Goal: Task Accomplishment & Management: Manage account settings

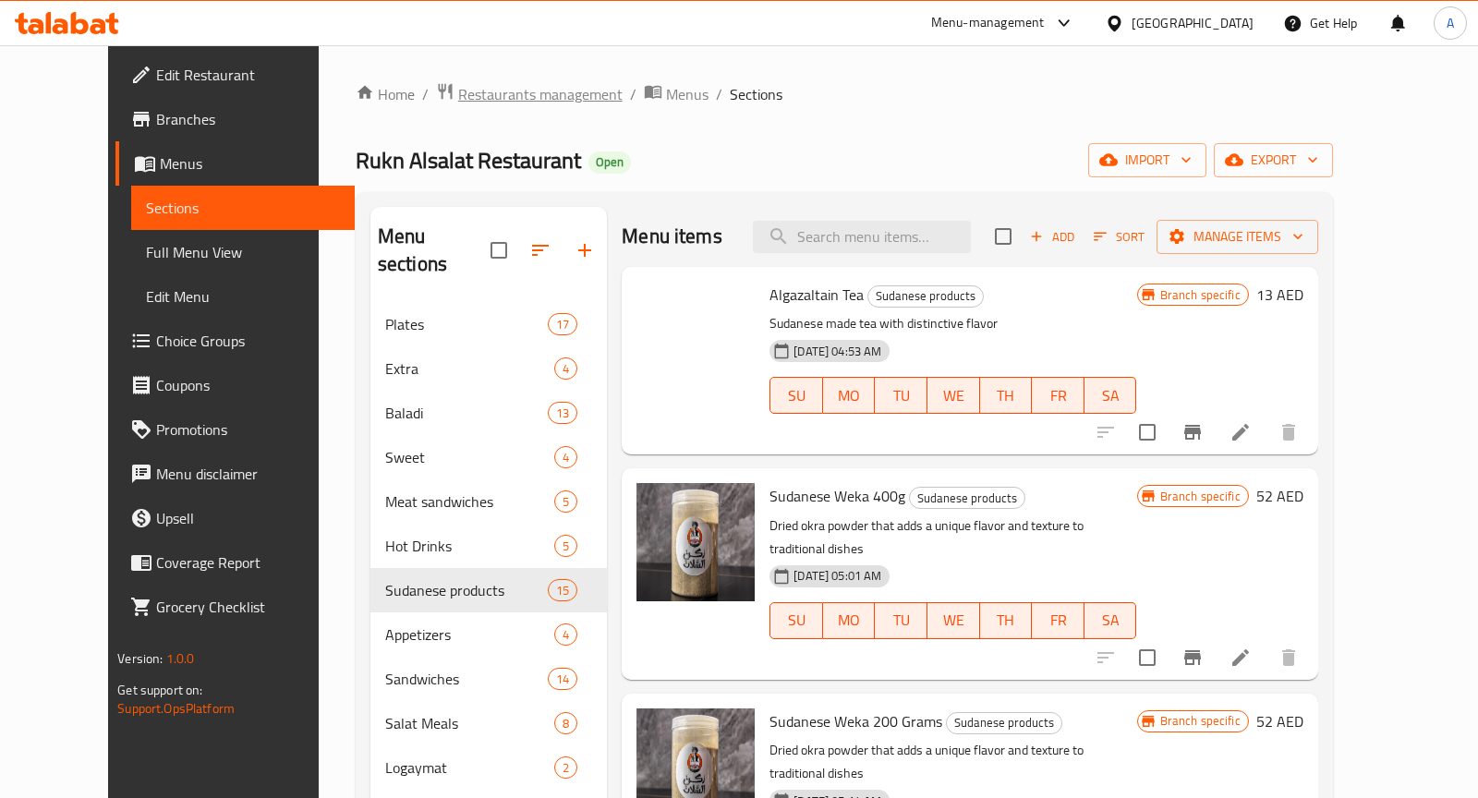
scroll to position [256, 0]
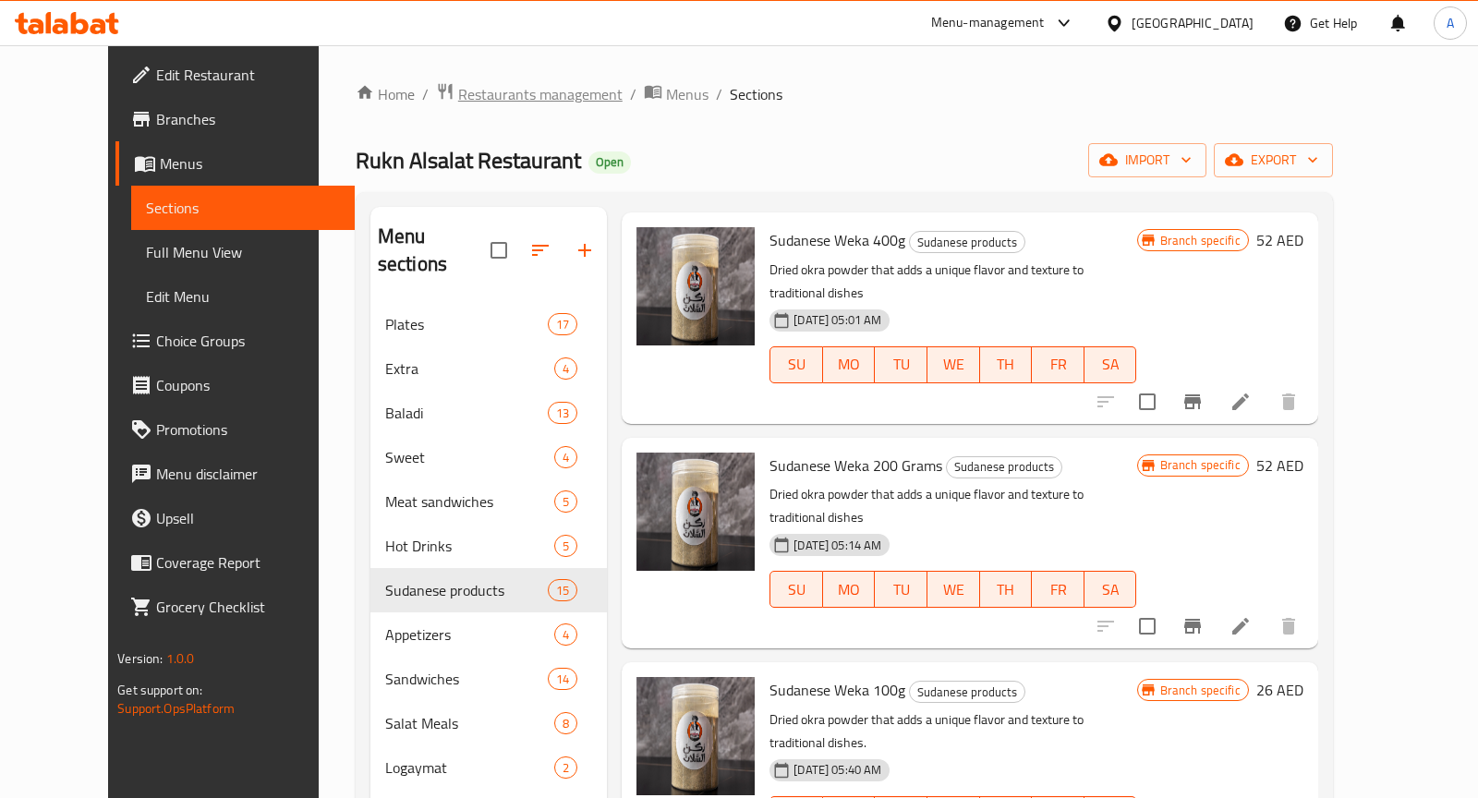
click at [482, 91] on span "Restaurants management" at bounding box center [540, 94] width 164 height 22
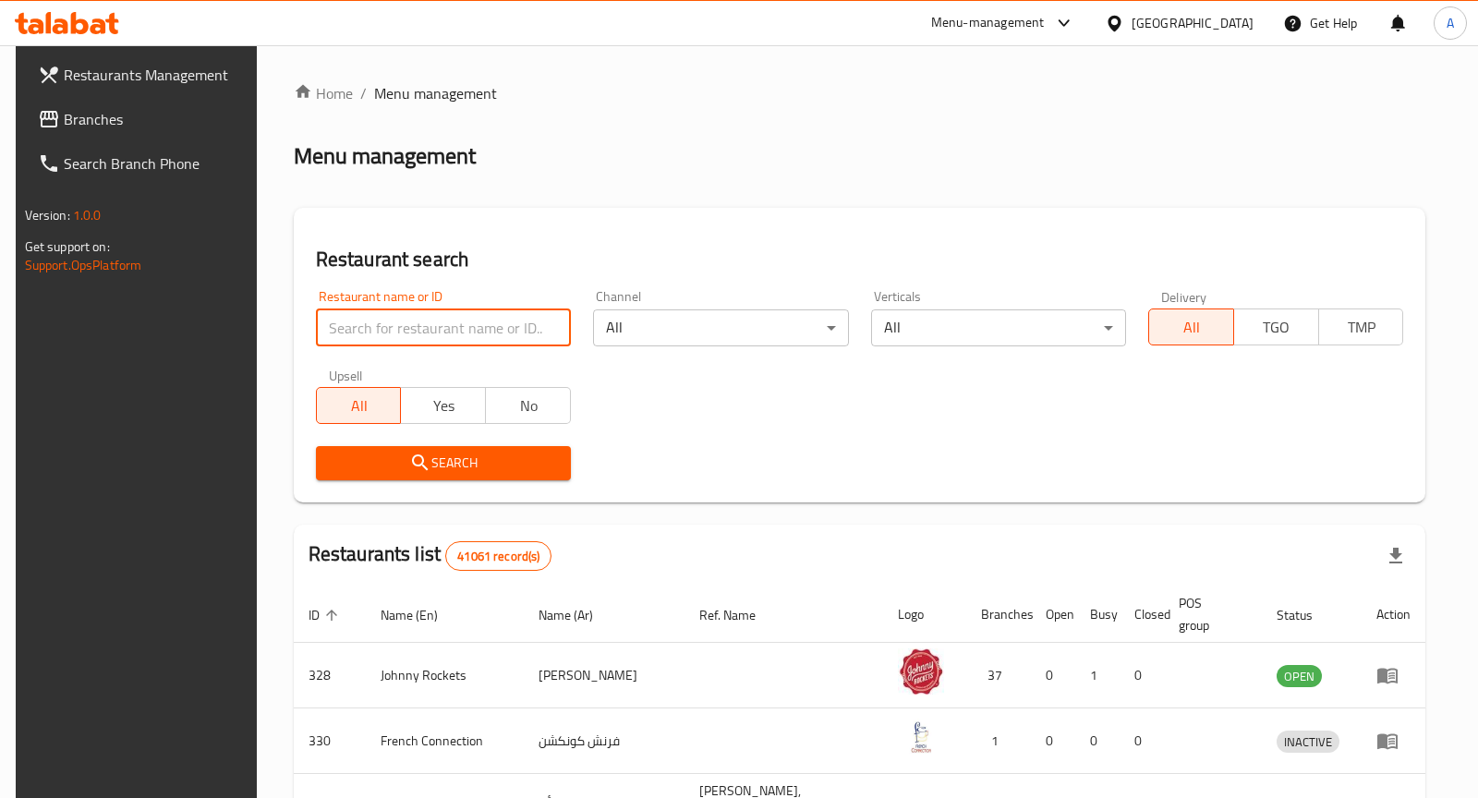
click at [485, 329] on input "search" at bounding box center [443, 327] width 255 height 37
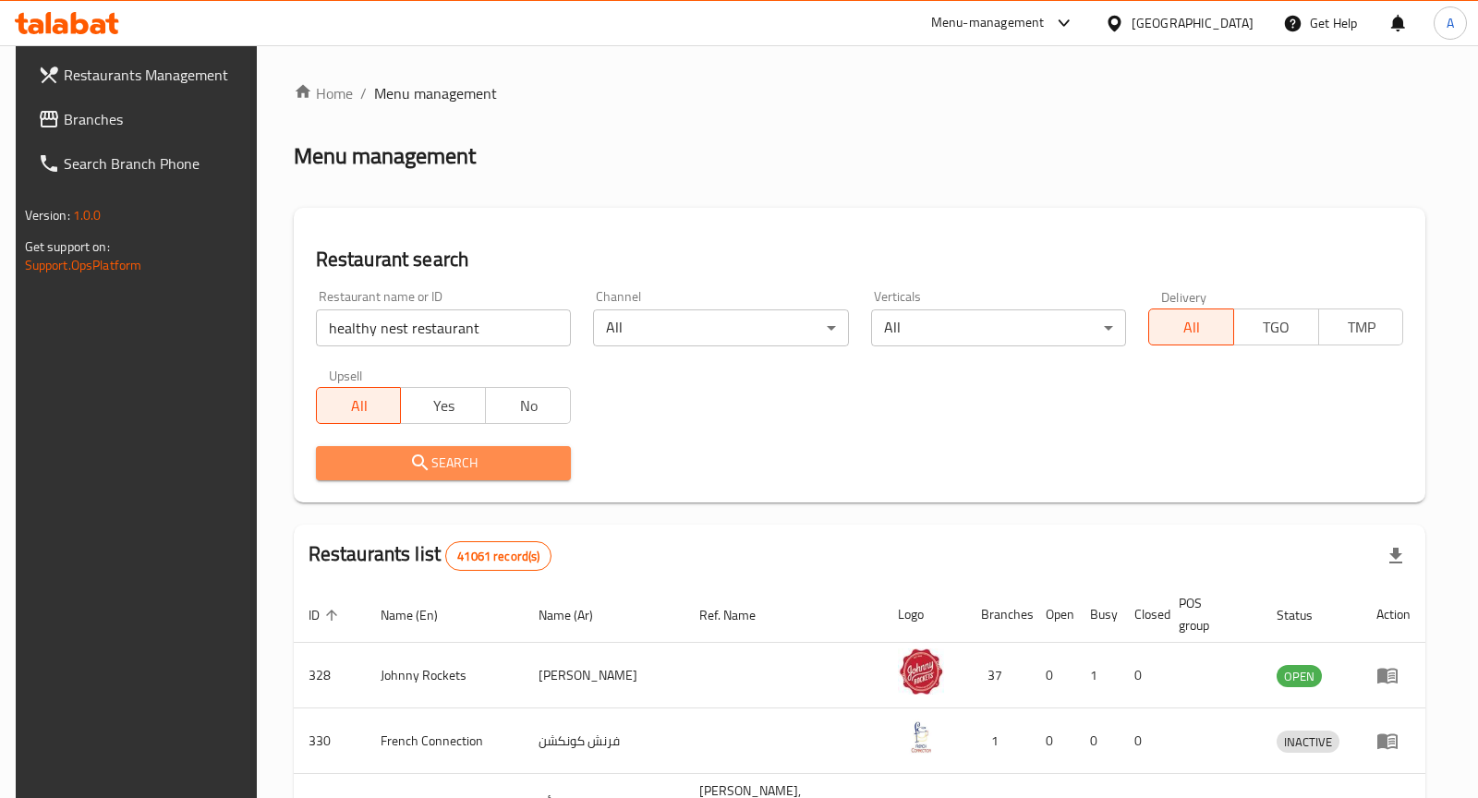
click at [436, 463] on span "Search" at bounding box center [443, 463] width 225 height 23
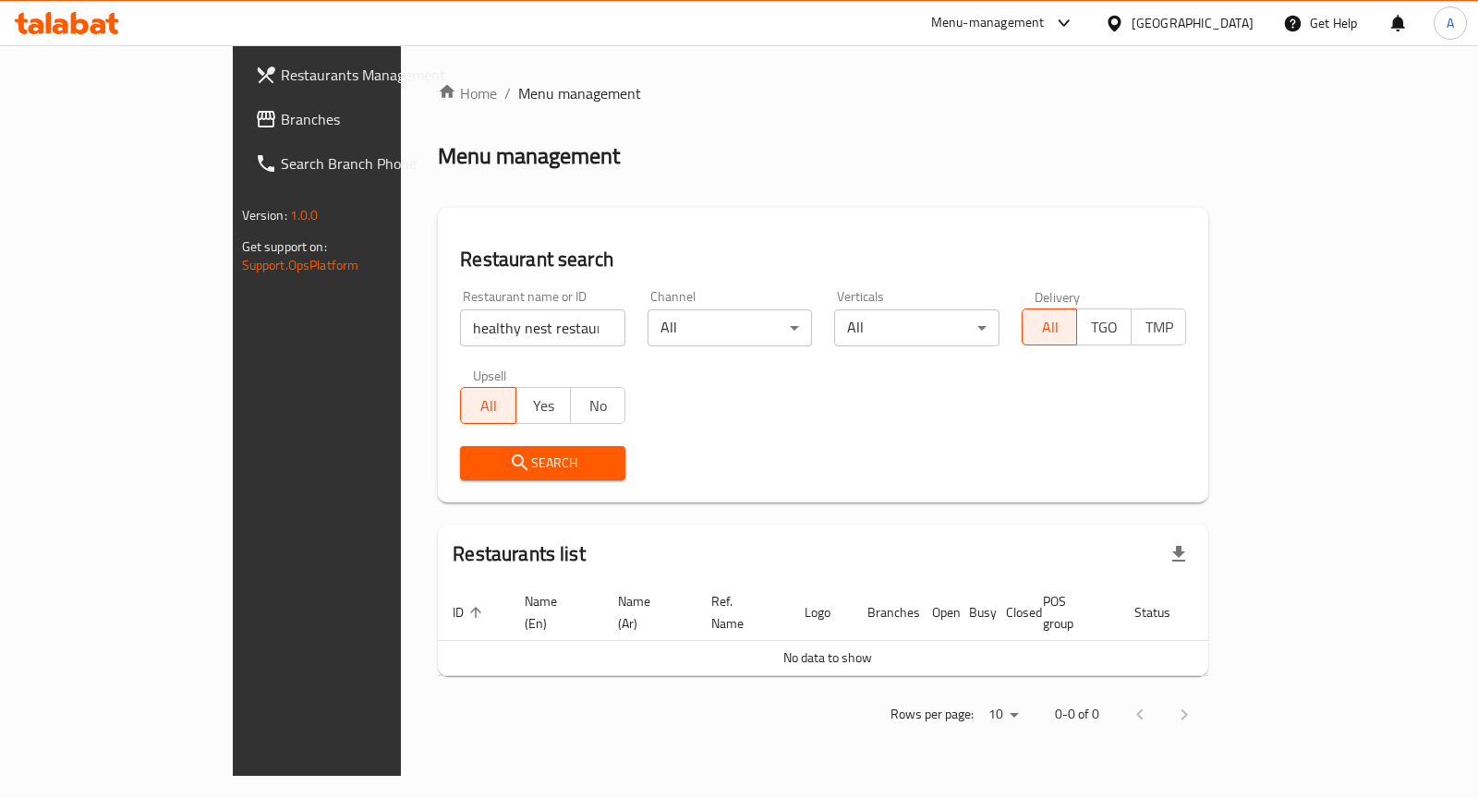
click at [460, 327] on input "healthy nest restaurant" at bounding box center [542, 327] width 165 height 37
click button "Search" at bounding box center [542, 463] width 165 height 34
type input "healthy nest"
click at [460, 446] on button "Search" at bounding box center [542, 463] width 165 height 34
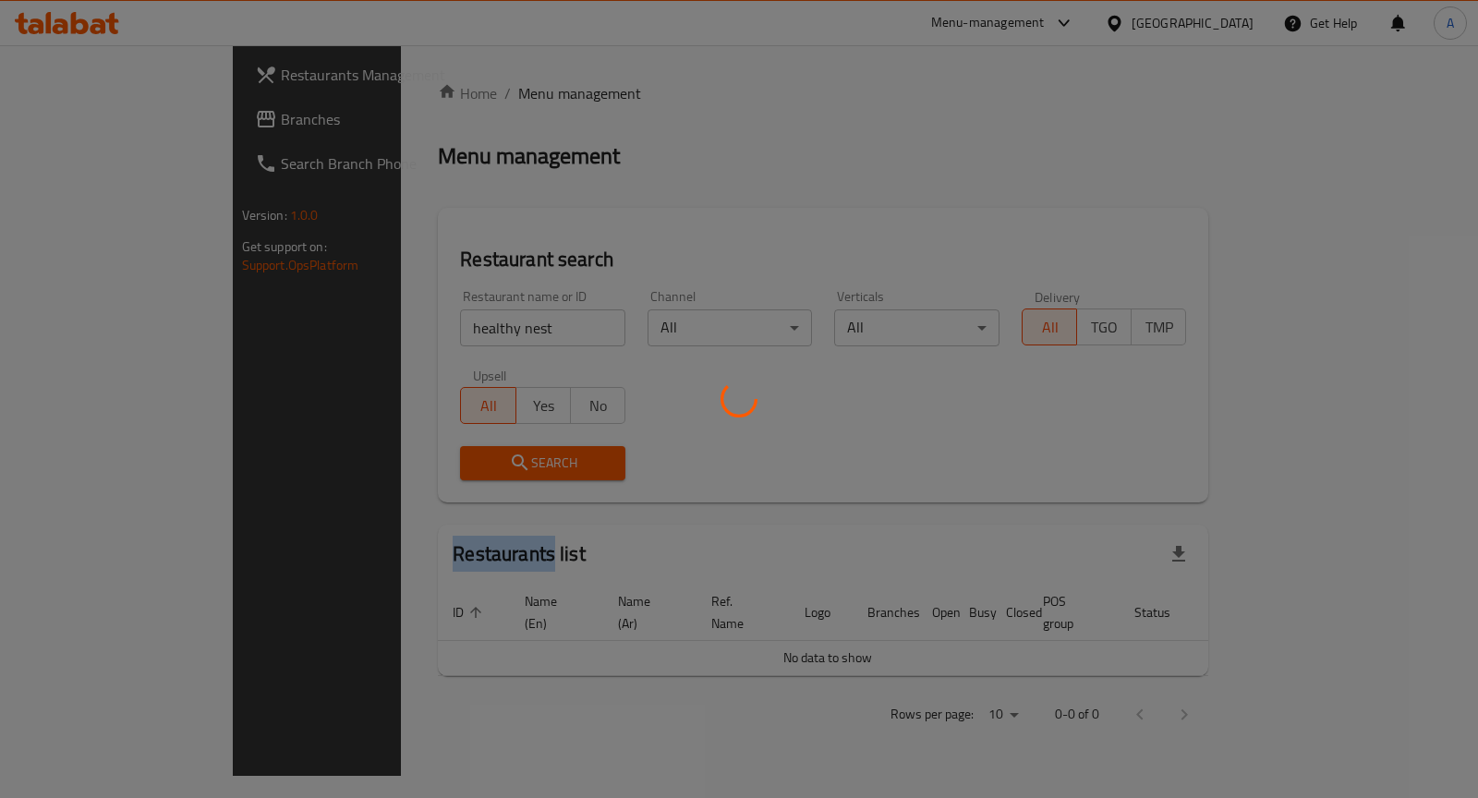
click at [394, 446] on div at bounding box center [739, 399] width 1478 height 798
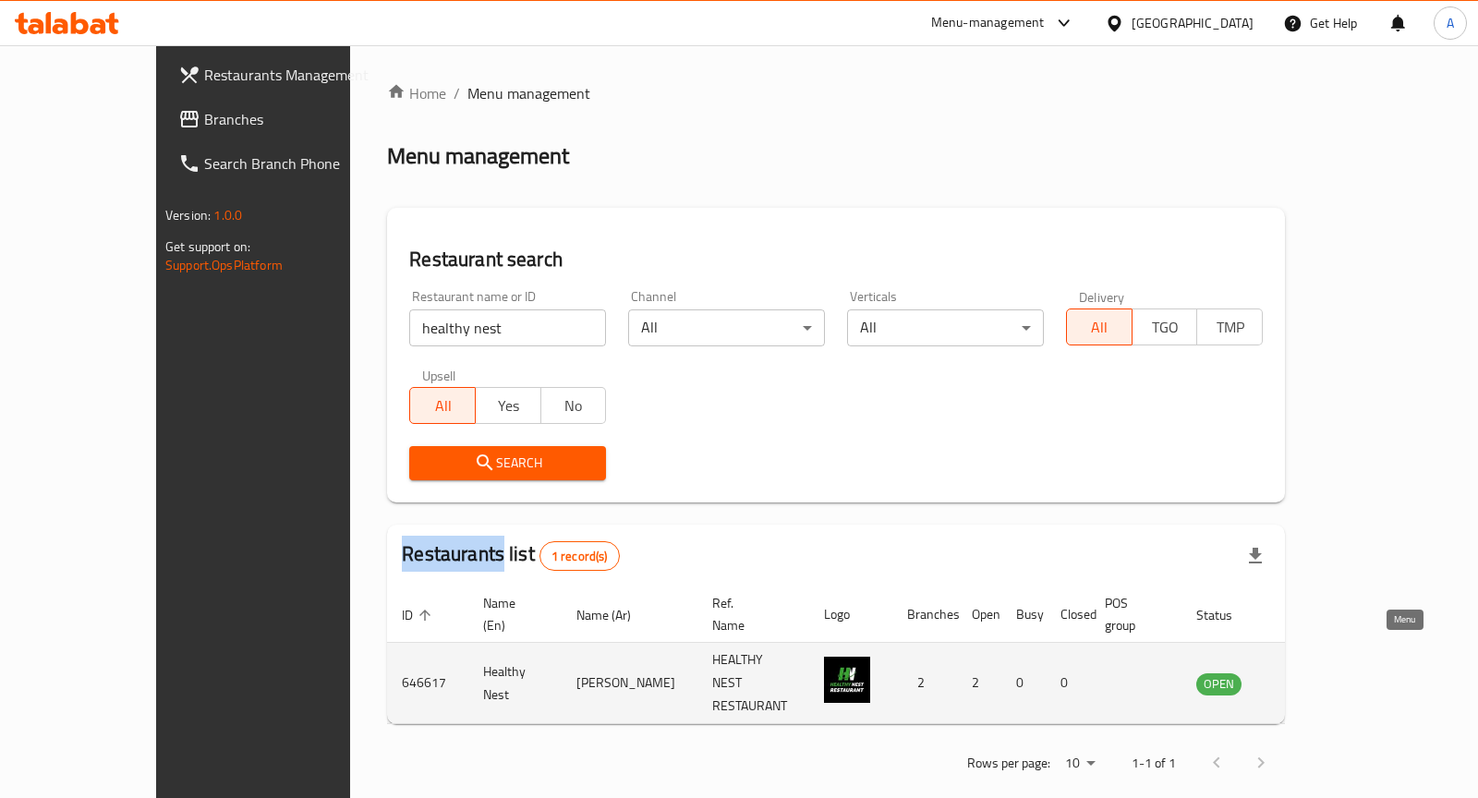
click at [1315, 676] on icon "enhanced table" at bounding box center [1304, 684] width 20 height 16
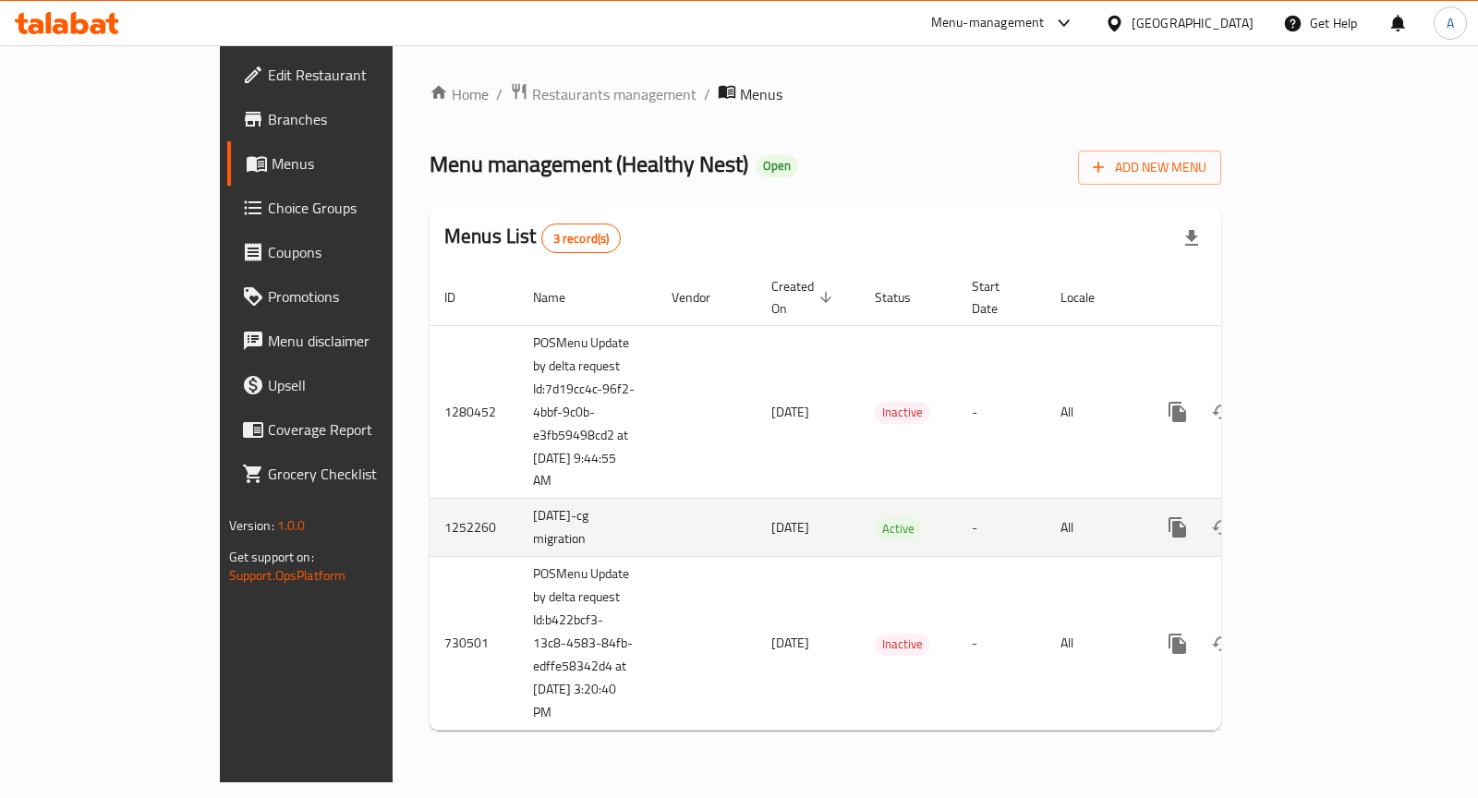
click at [1322, 516] on icon "enhanced table" at bounding box center [1311, 527] width 22 height 22
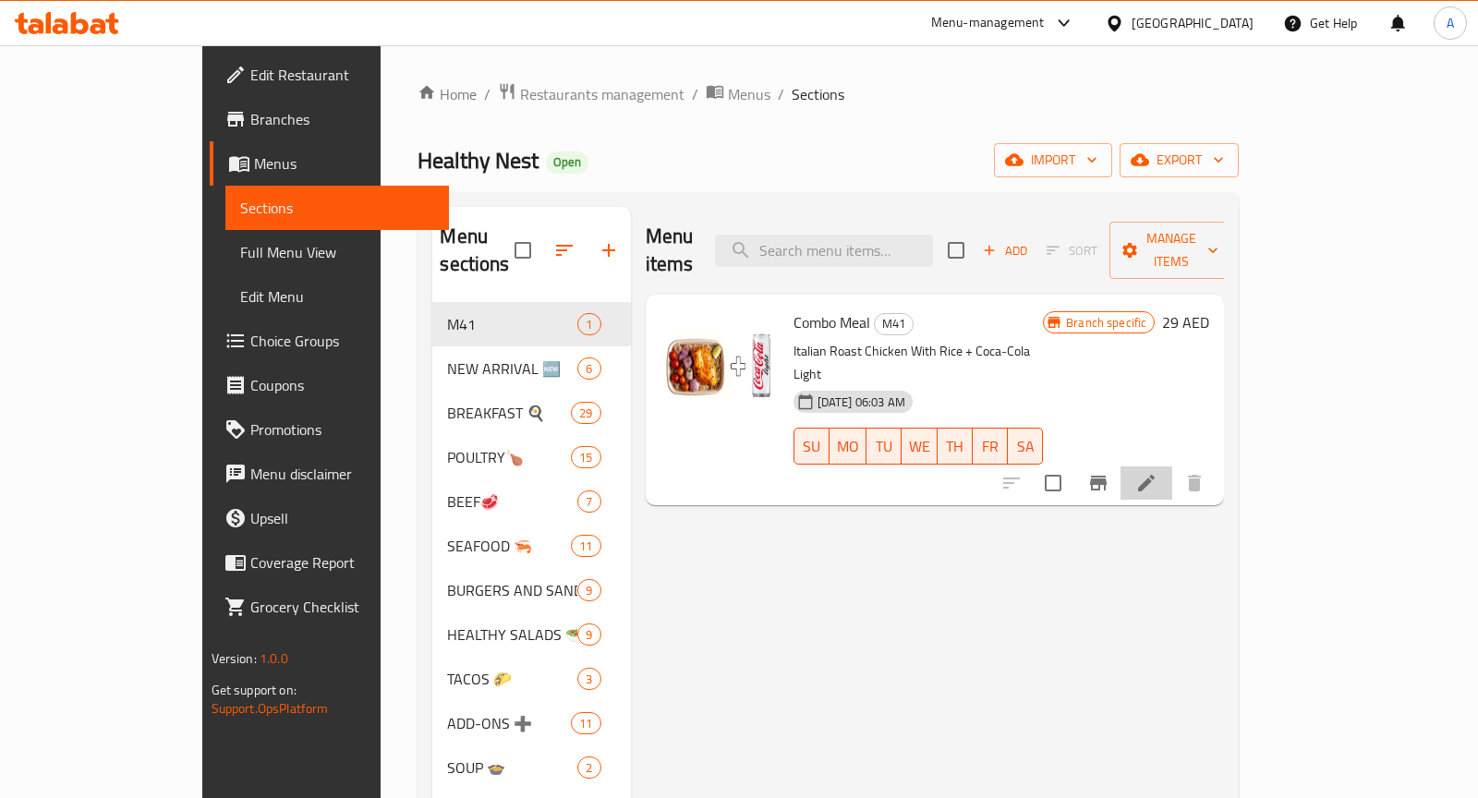
click at [1172, 467] on li at bounding box center [1147, 483] width 52 height 33
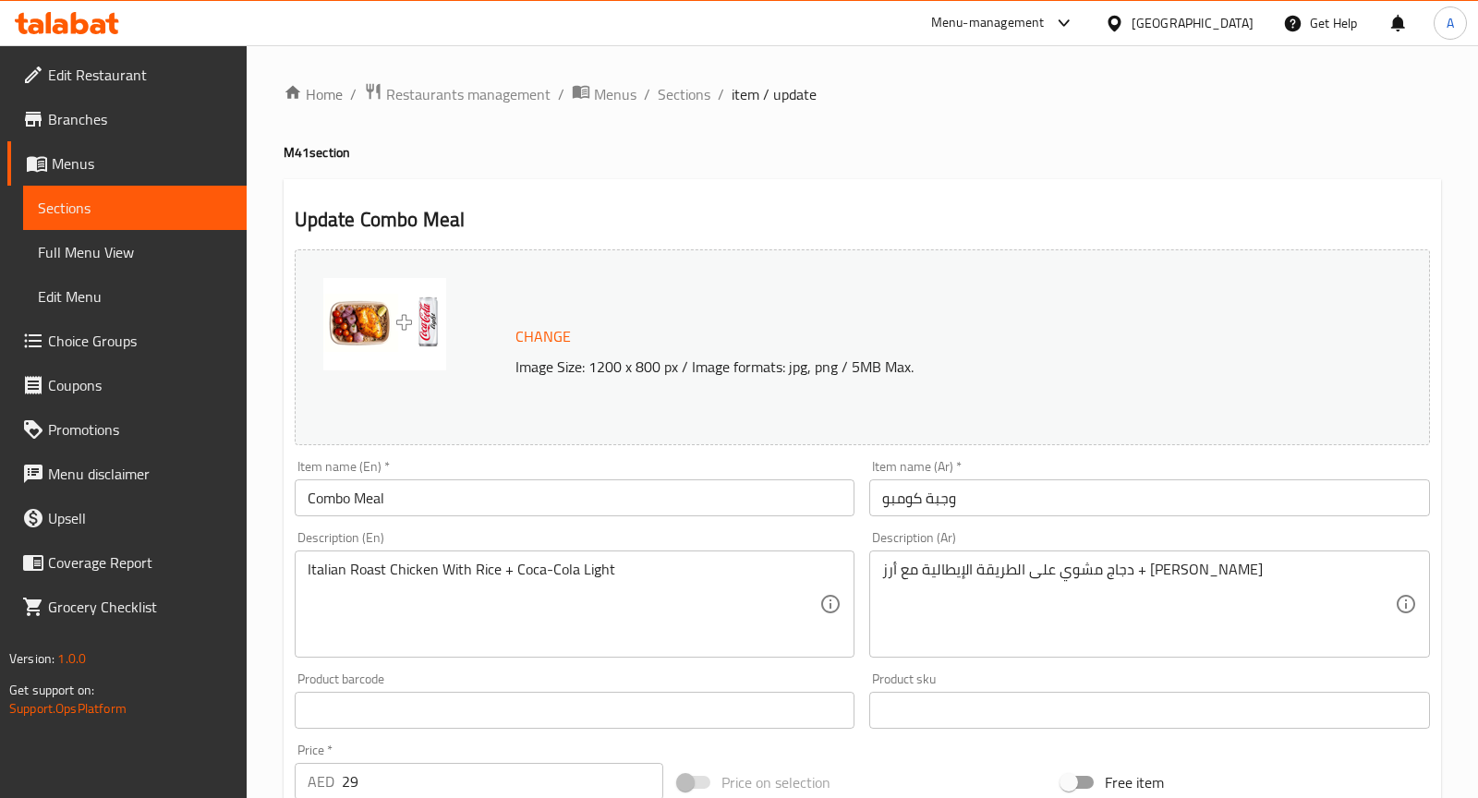
click at [610, 496] on input "Combo Meal" at bounding box center [575, 497] width 561 height 37
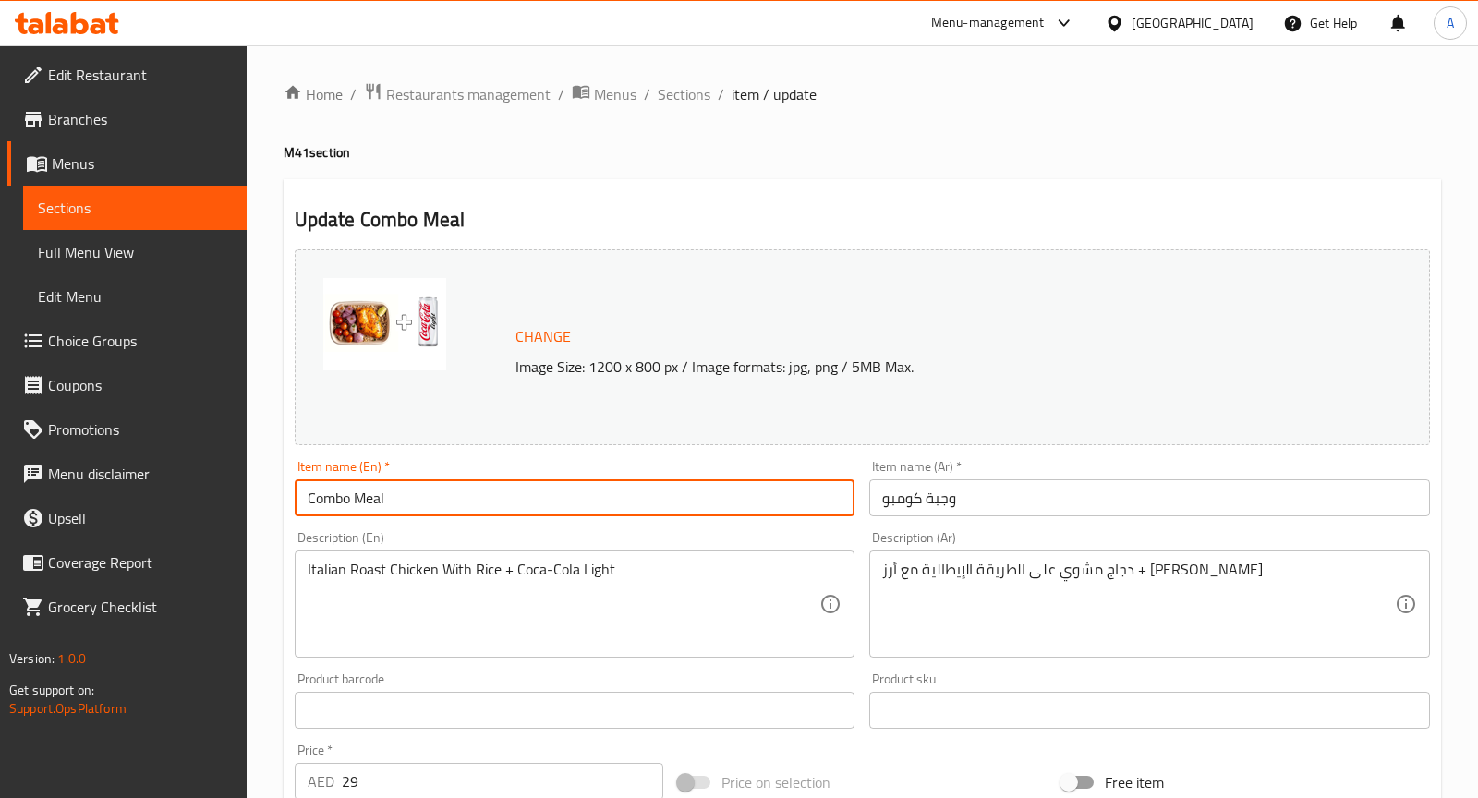
click at [610, 496] on input "Combo Meal" at bounding box center [575, 497] width 561 height 37
paste input "Italian Roast Chicken with rice"
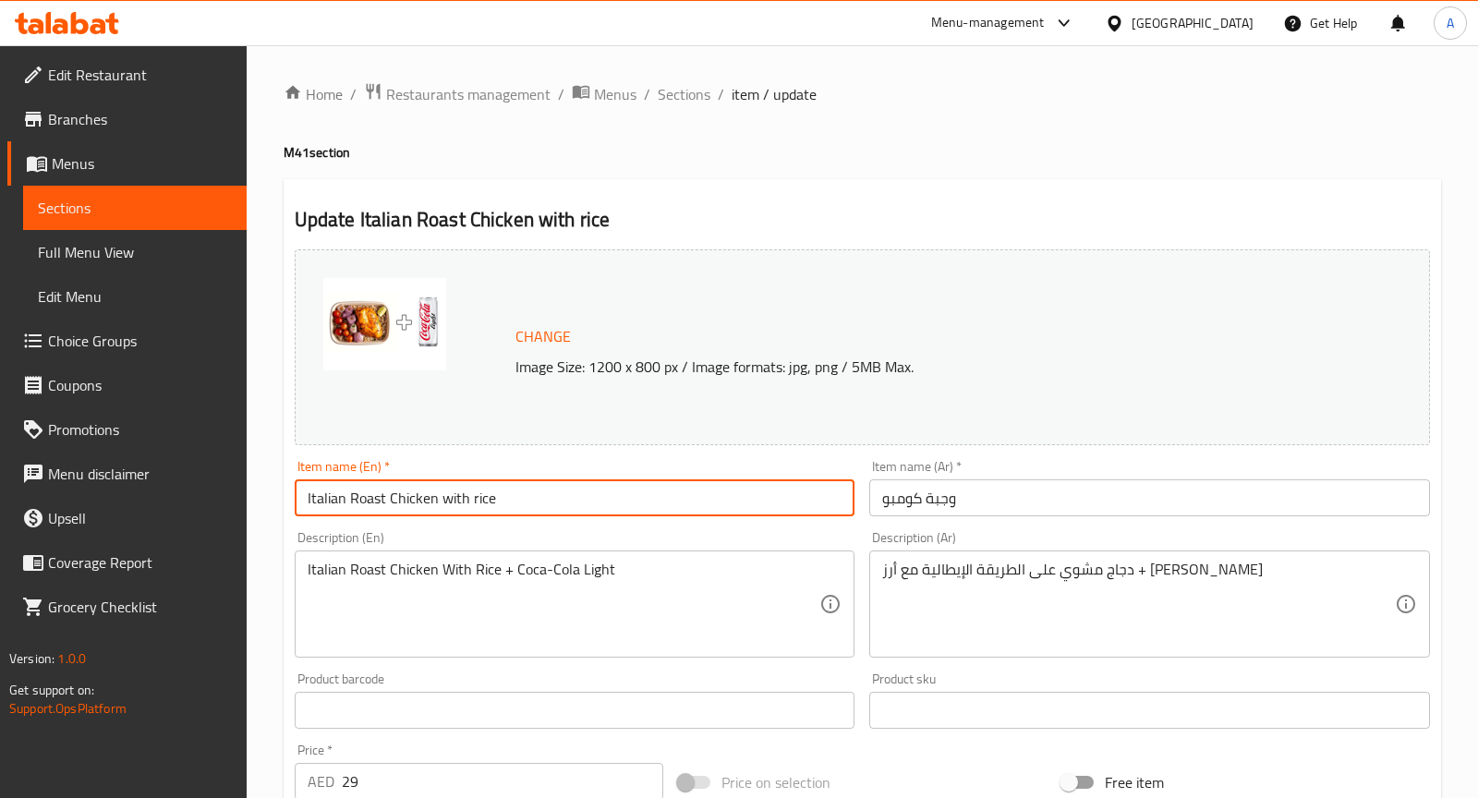
type input "Italian Roast Chicken with rice"
click at [998, 509] on input "وجبة كومبو" at bounding box center [1149, 497] width 561 height 37
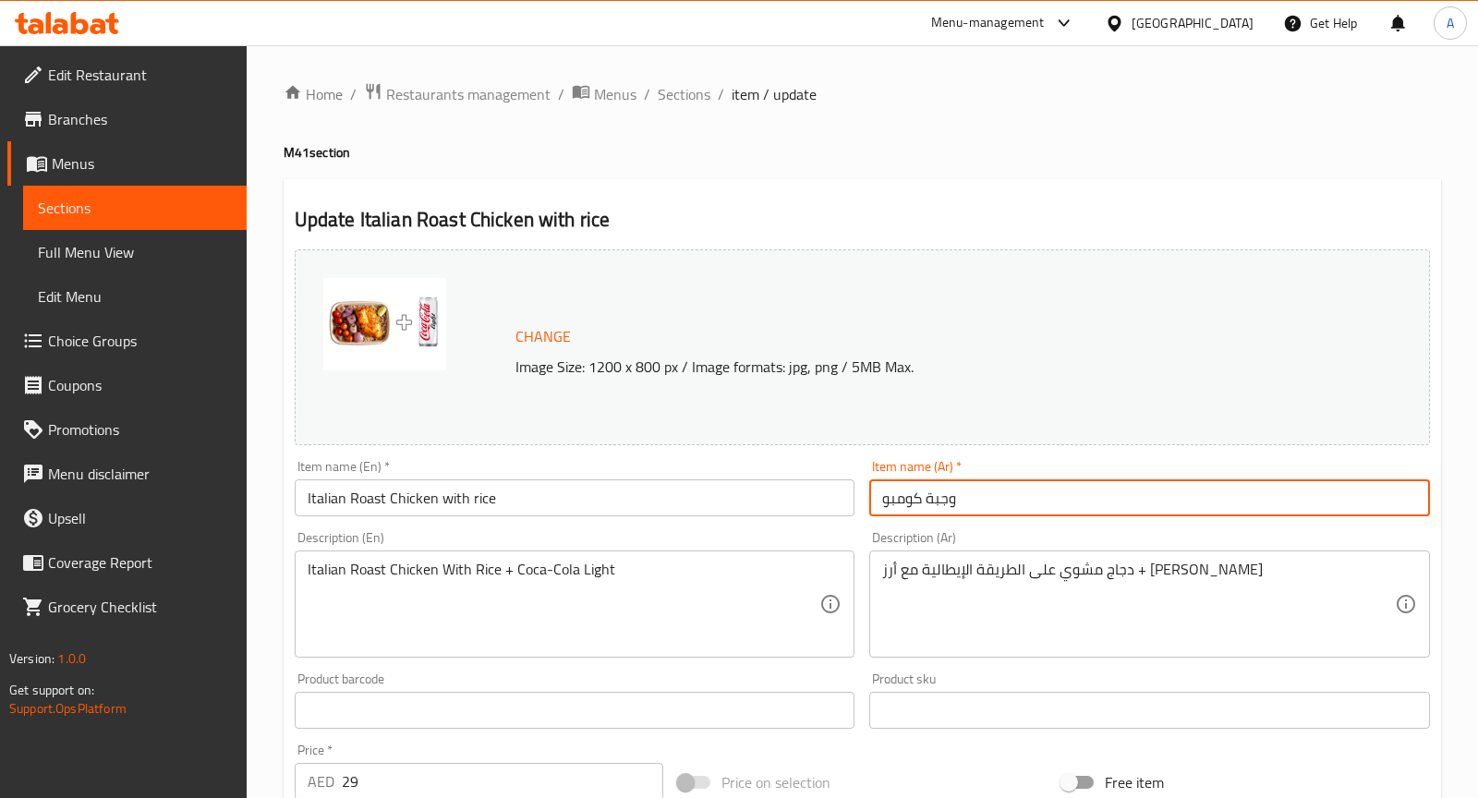
click at [998, 509] on input "وجبة كومبو" at bounding box center [1149, 497] width 561 height 37
paste input "دجاج مشوي على الطريقة الإيطالية مع الأرز"
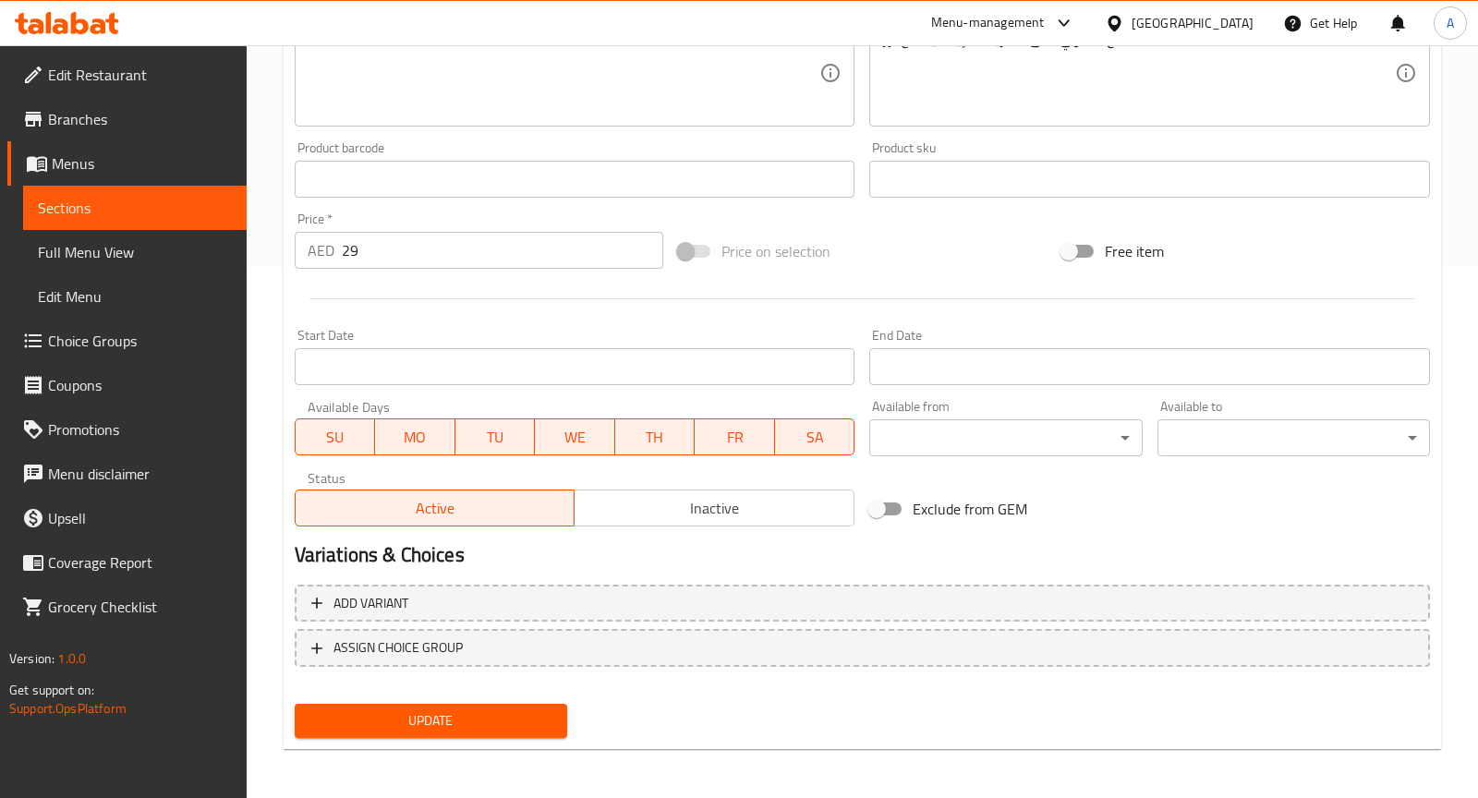
type input "دجاج مشوي على الطريقة الإيطالية مع الأرز"
click at [432, 727] on span "Update" at bounding box center [430, 720] width 243 height 23
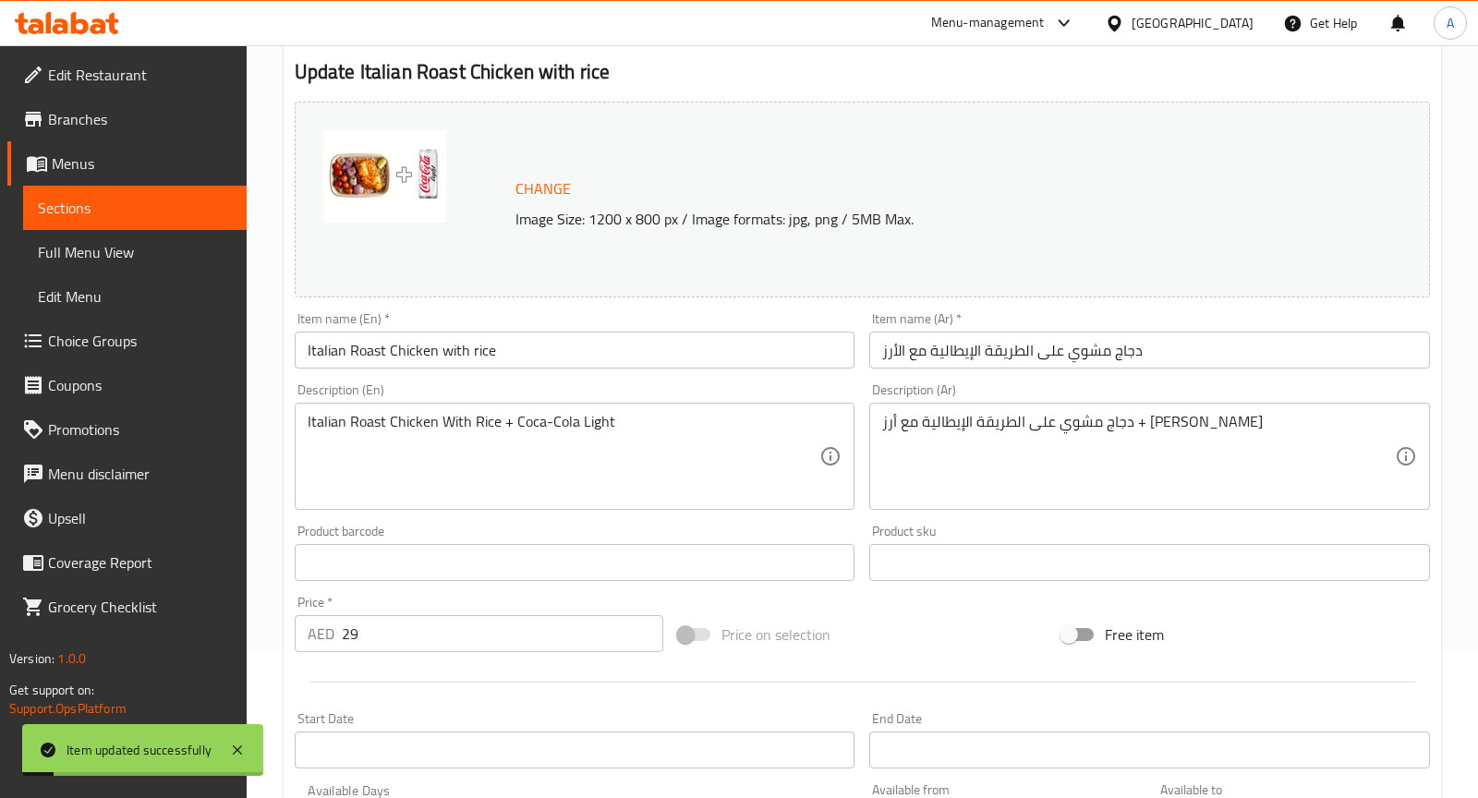
scroll to position [0, 0]
